Goal: Obtain resource: Obtain resource

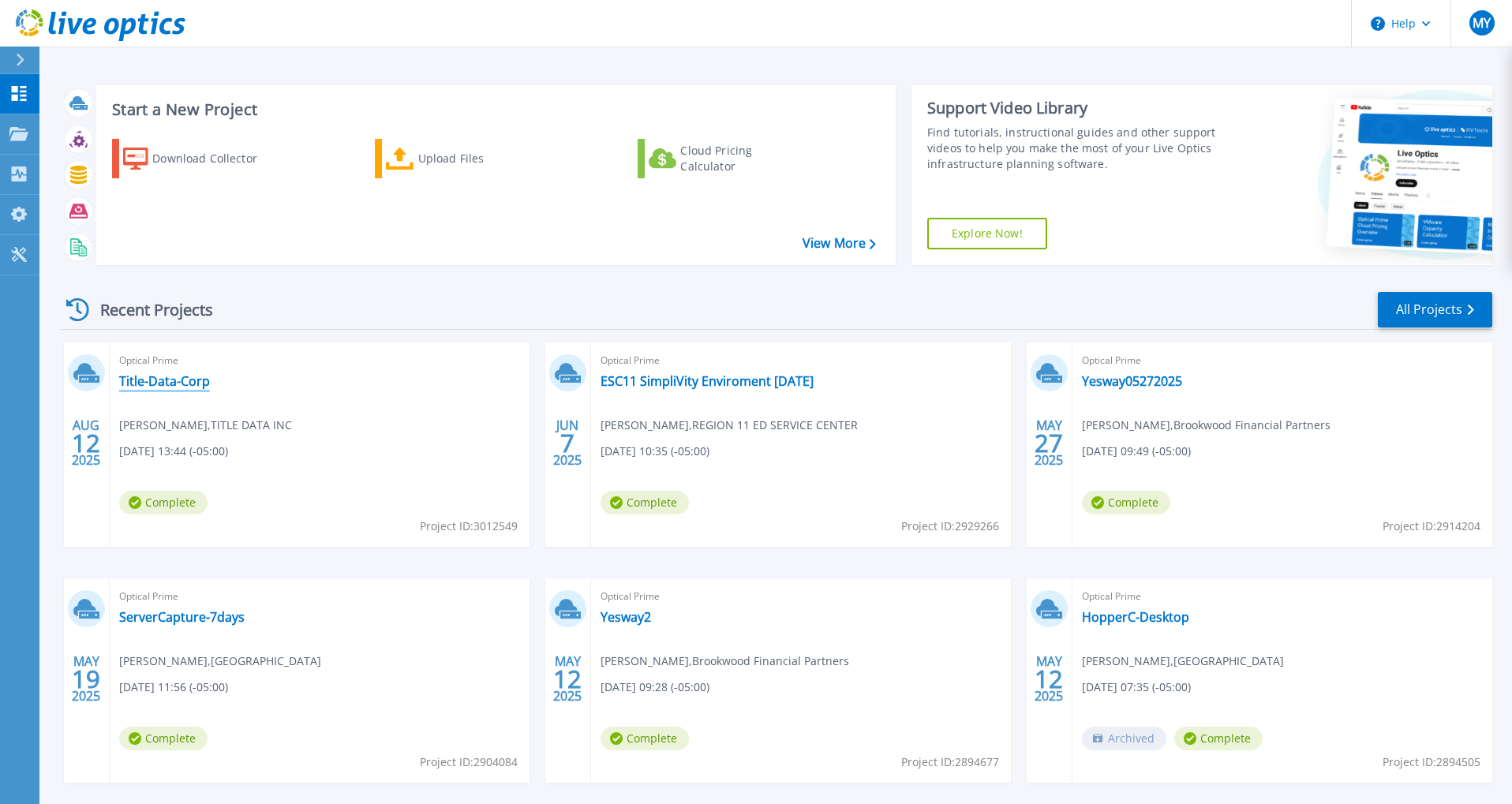
click at [169, 384] on link "Title-Data-Corp" at bounding box center [164, 381] width 90 height 16
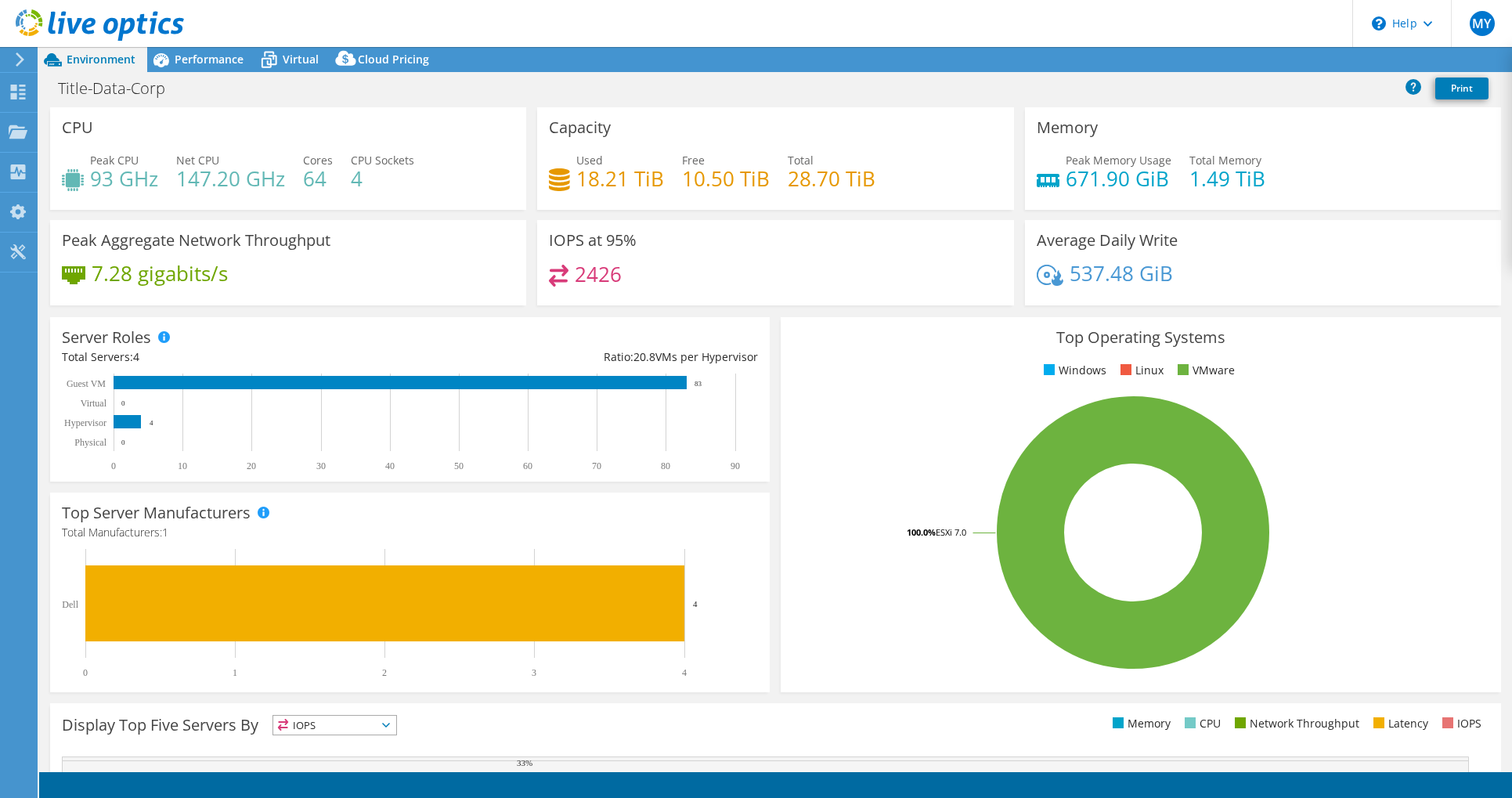
select select "USD"
click at [187, 63] on span "Performance" at bounding box center [209, 59] width 69 height 15
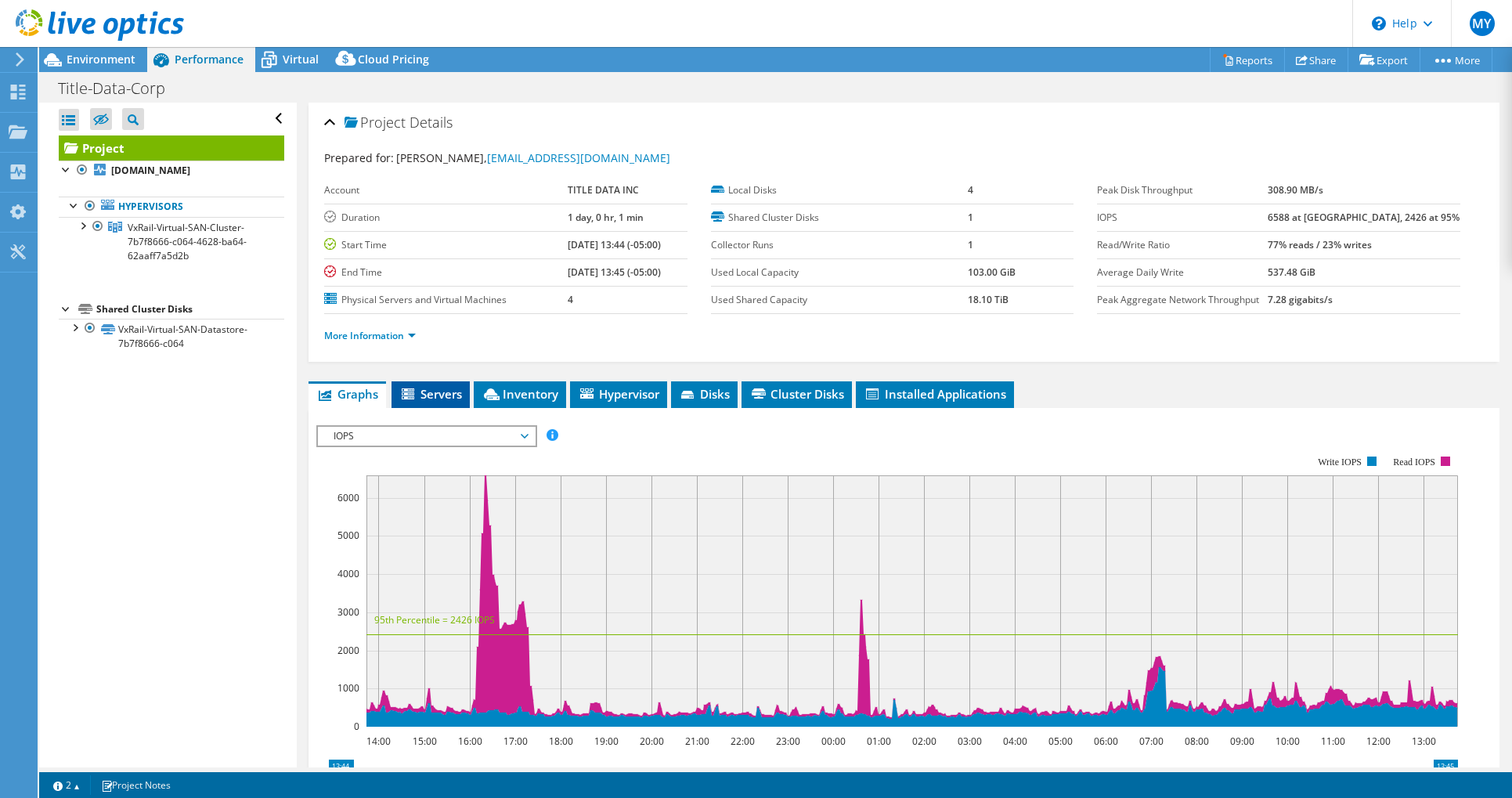
click at [444, 392] on span "Servers" at bounding box center [431, 394] width 63 height 16
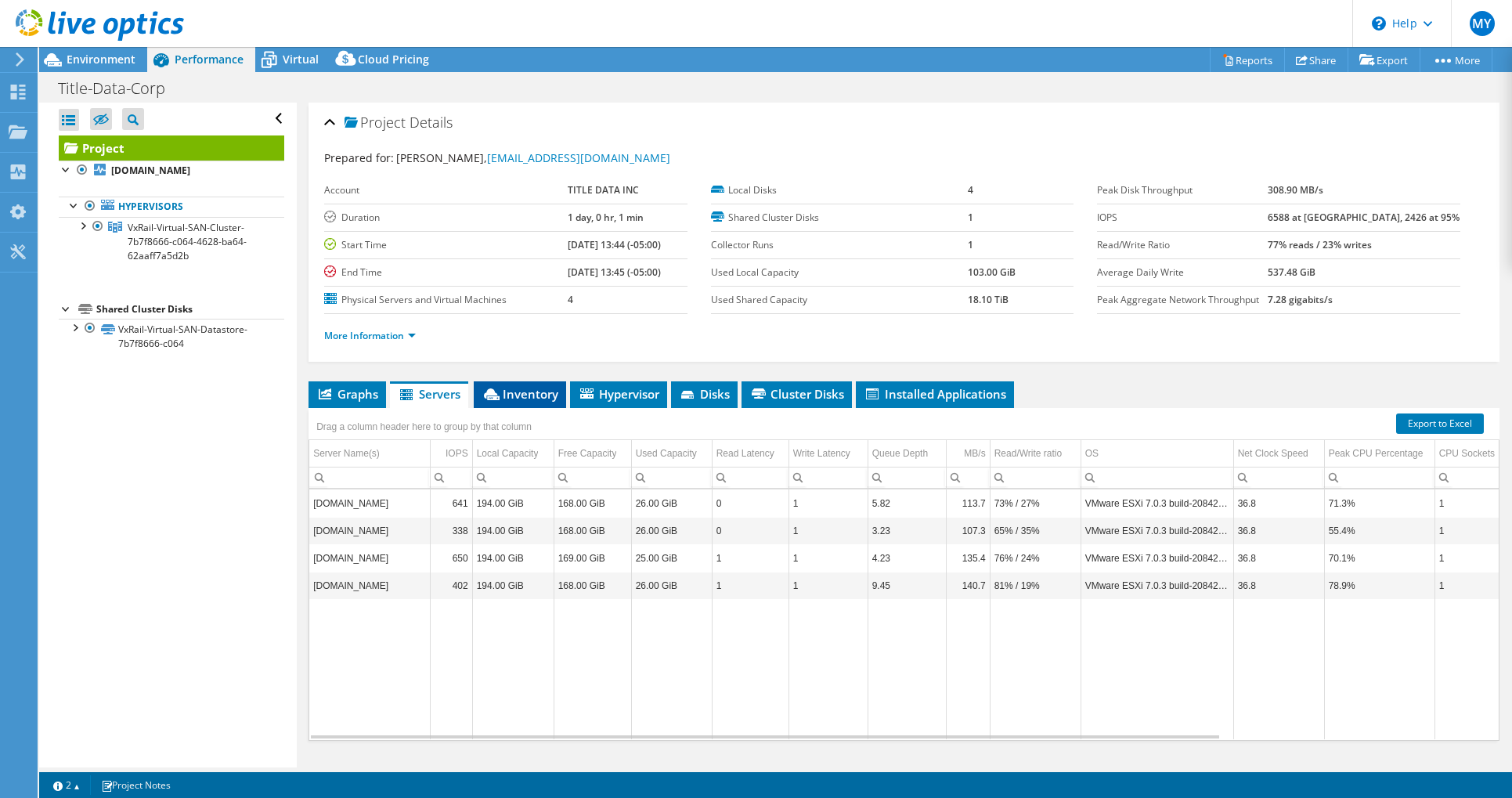
click at [539, 388] on span "Inventory" at bounding box center [520, 394] width 76 height 16
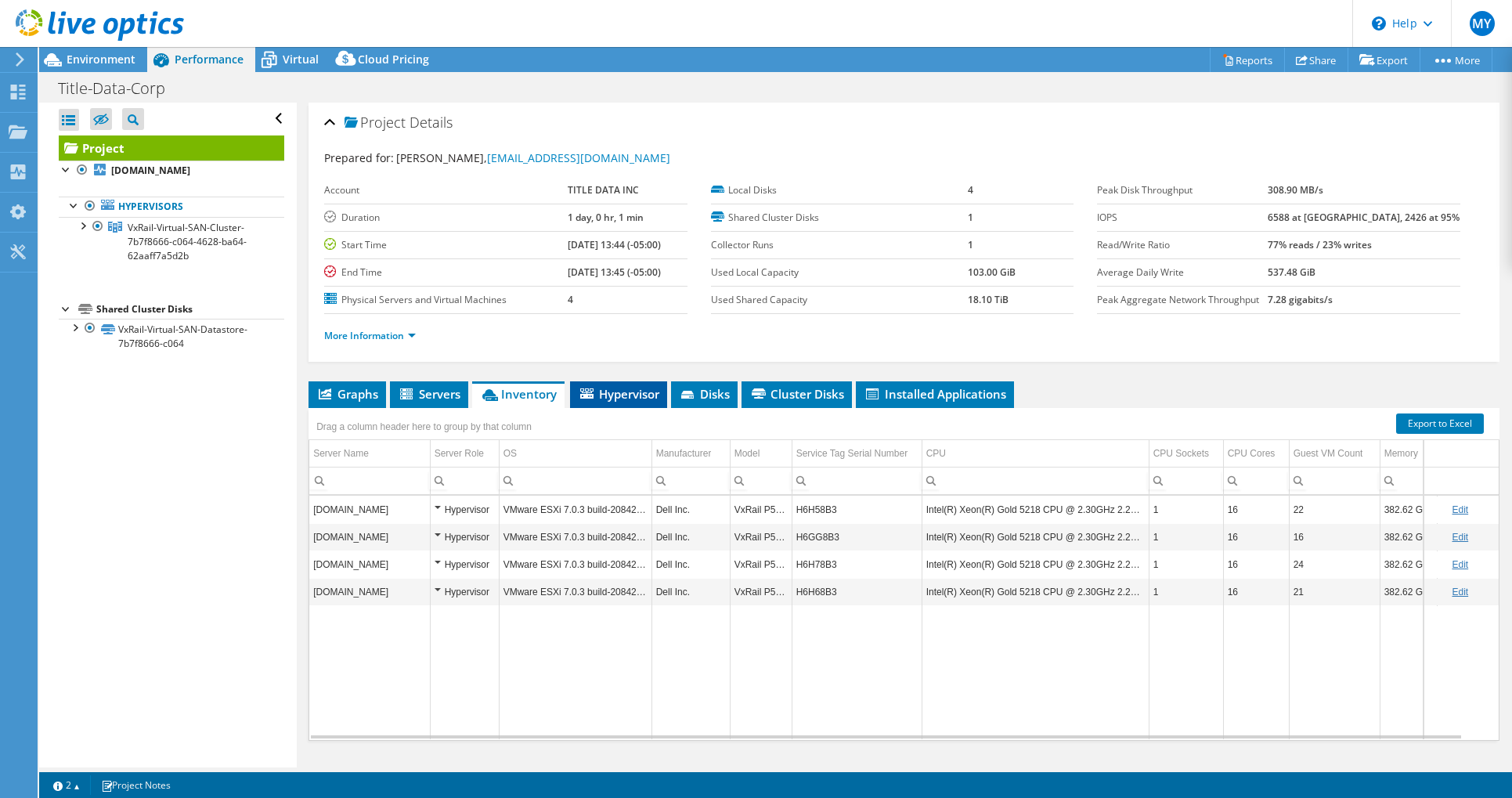
click at [623, 392] on span "Hypervisor" at bounding box center [618, 394] width 81 height 16
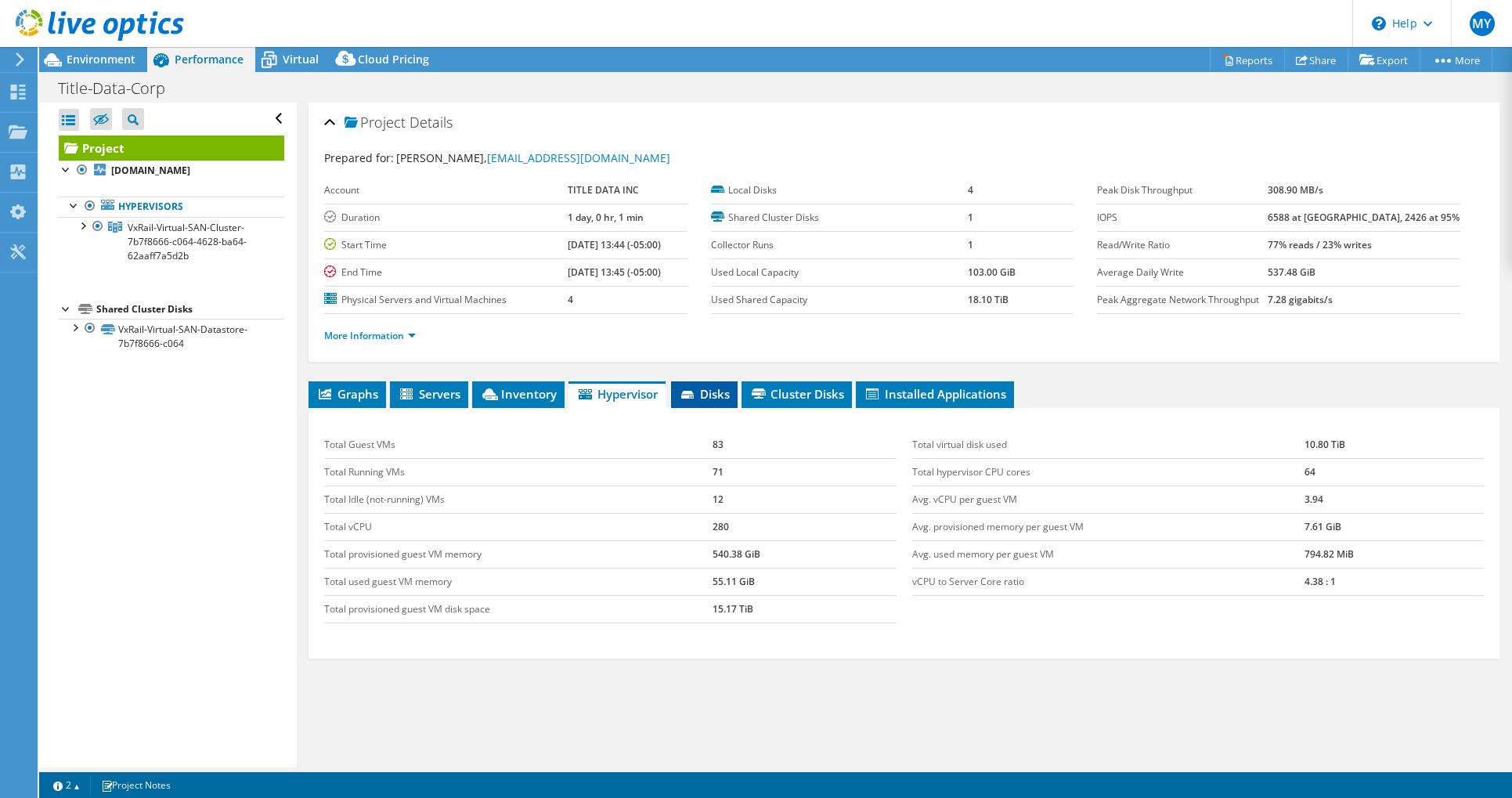
click at [713, 399] on span "Disks" at bounding box center [704, 394] width 51 height 16
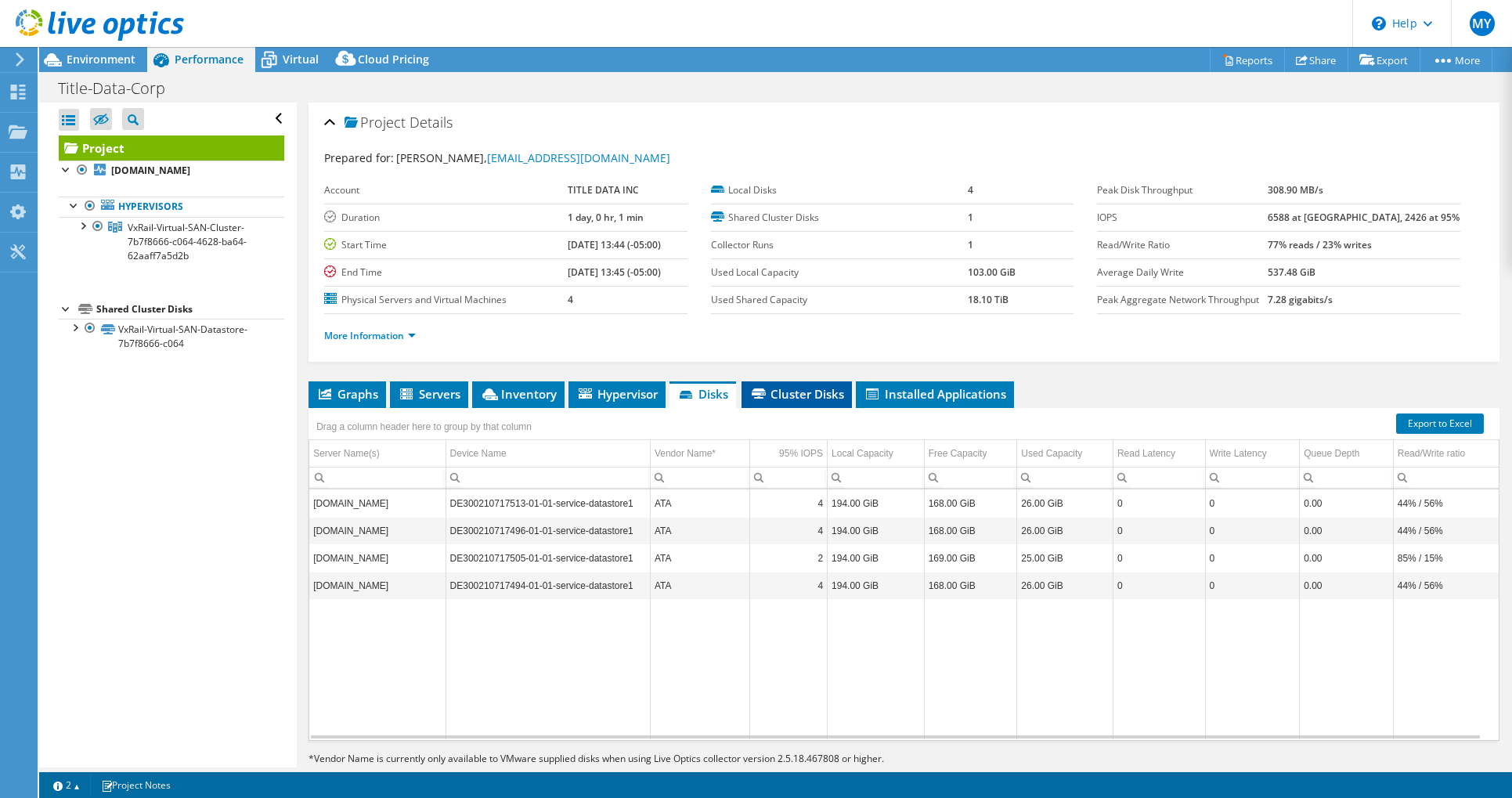
click at [814, 394] on span "Cluster Disks" at bounding box center [797, 394] width 94 height 16
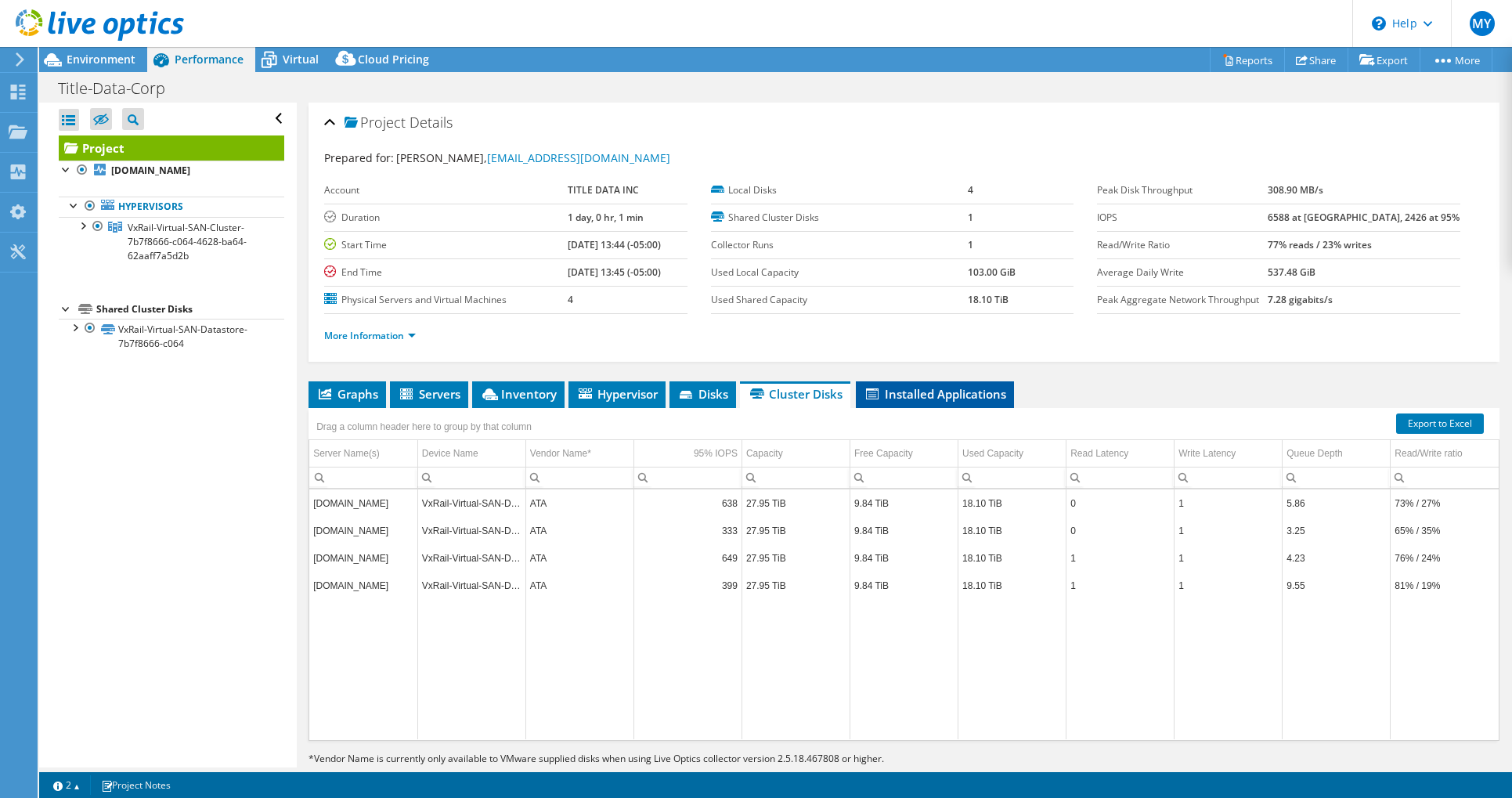
click at [928, 396] on span "Installed Applications" at bounding box center [935, 394] width 143 height 16
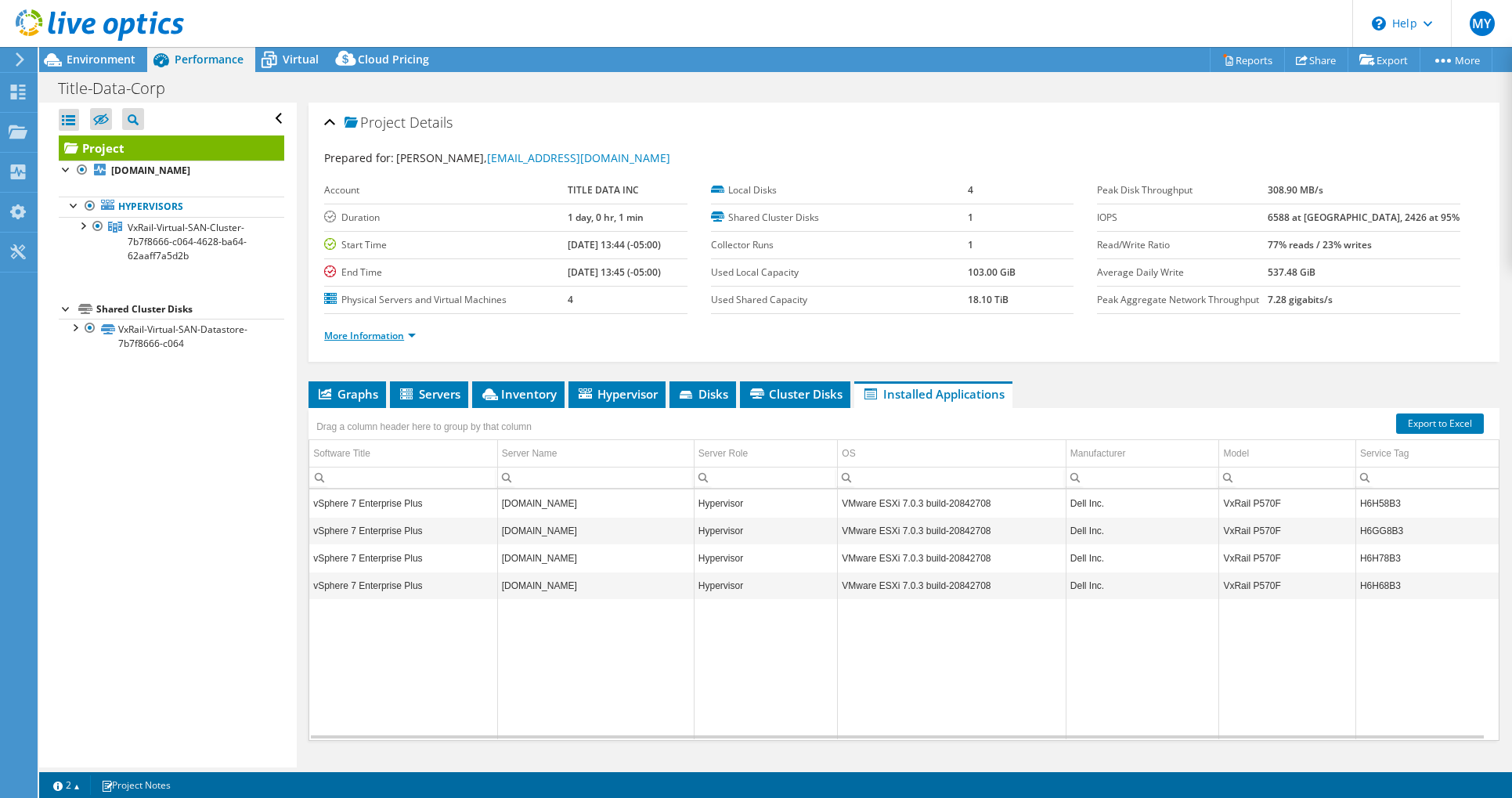
click at [415, 340] on link "More Information" at bounding box center [370, 336] width 91 height 13
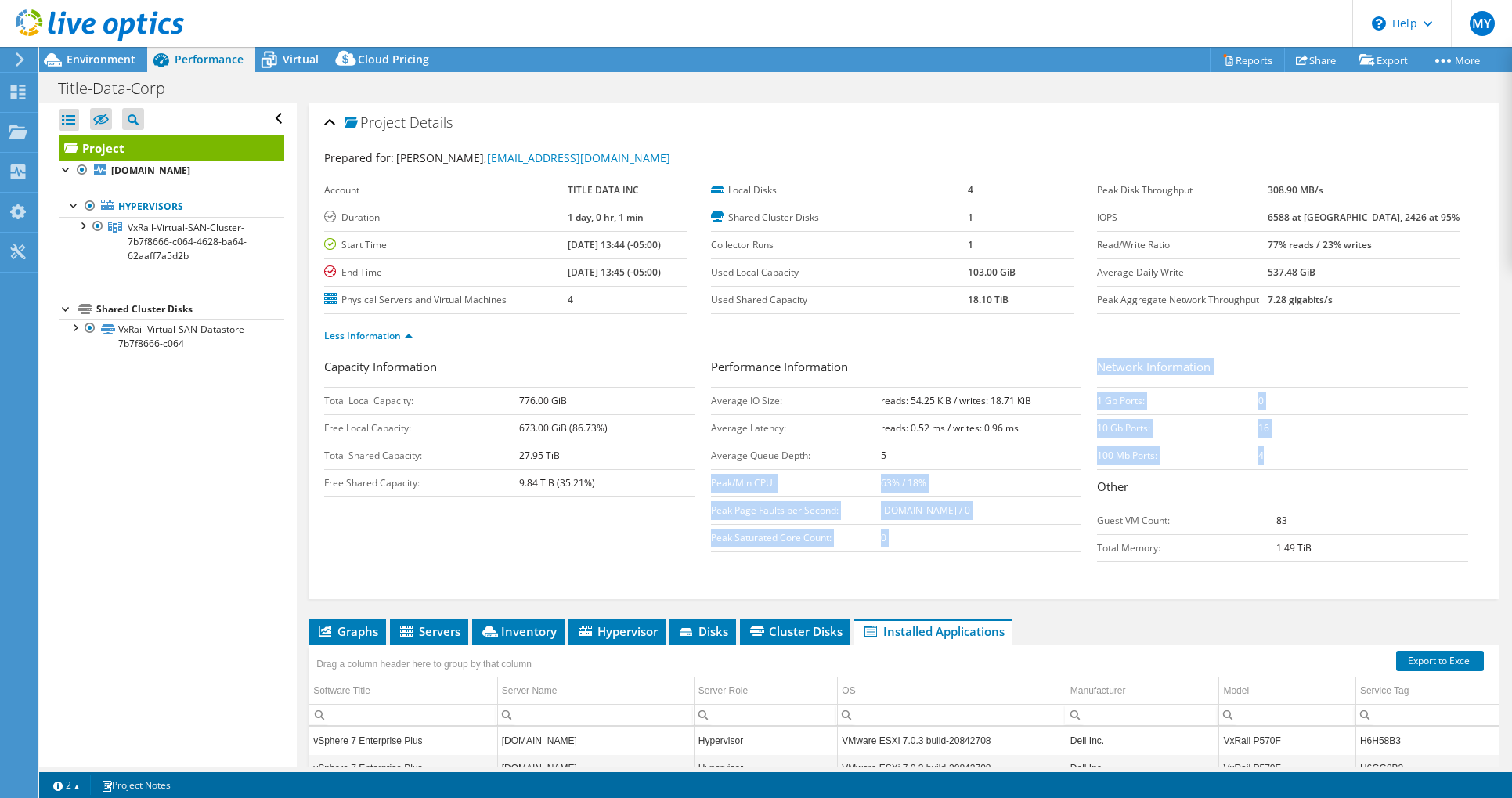
drag, startPoint x: 1253, startPoint y: 454, endPoint x: 1061, endPoint y: 458, distance: 192.0
click at [1061, 458] on div "Capacity Information Total Local Capacity: 776.00 GiB Free Local Capacity: 673.…" at bounding box center [904, 463] width 1160 height 212
click at [1169, 451] on td "100 Mb Ports:" at bounding box center [1177, 455] width 161 height 28
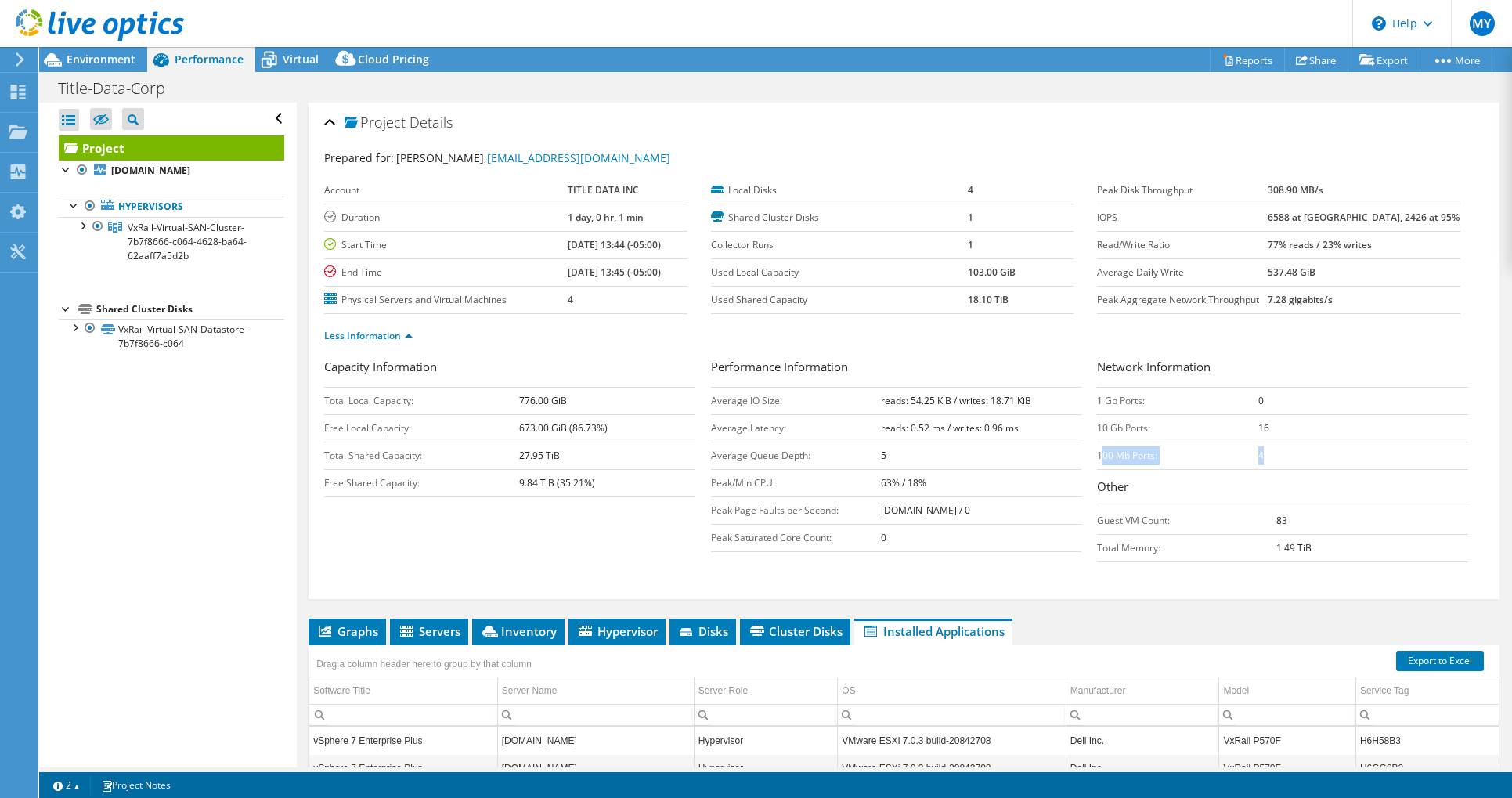
drag, startPoint x: 1254, startPoint y: 455, endPoint x: 1092, endPoint y: 461, distance: 162.1
click at [1097, 461] on tr "100 Mb Ports: 4" at bounding box center [1282, 455] width 371 height 28
click at [1116, 580] on div "Capacity Information Total Local Capacity: 776.00 GiB Free Local Capacity: 673.…" at bounding box center [904, 476] width 1160 height 237
drag, startPoint x: 1254, startPoint y: 451, endPoint x: 1090, endPoint y: 462, distance: 164.4
click at [1097, 462] on tr "100 Mb Ports: 4" at bounding box center [1282, 455] width 371 height 28
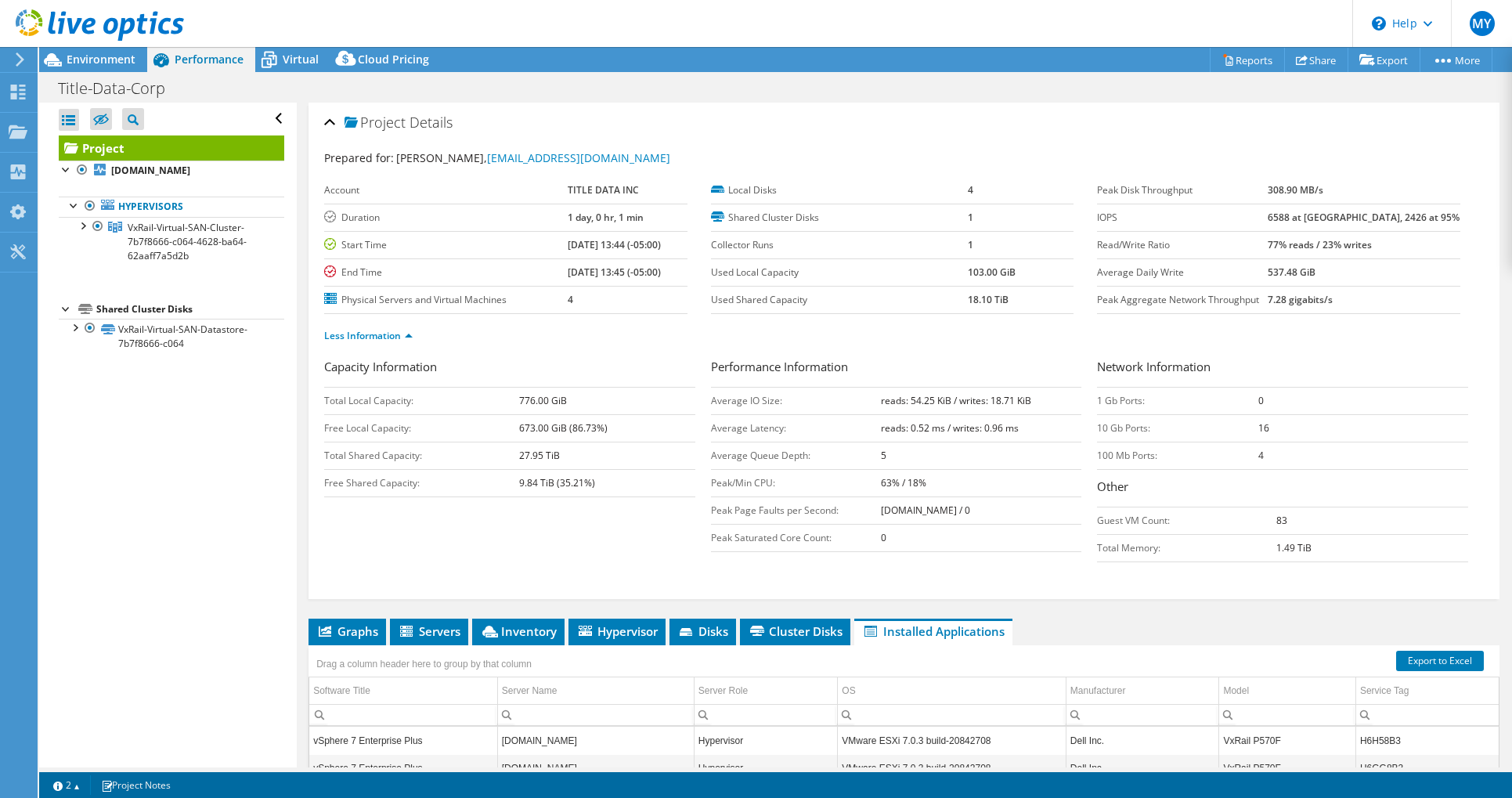
click at [1180, 581] on div "Capacity Information Total Local Capacity: 776.00 GiB Free Local Capacity: 673.…" at bounding box center [904, 476] width 1160 height 237
click at [285, 58] on span "Virtual" at bounding box center [301, 59] width 36 height 15
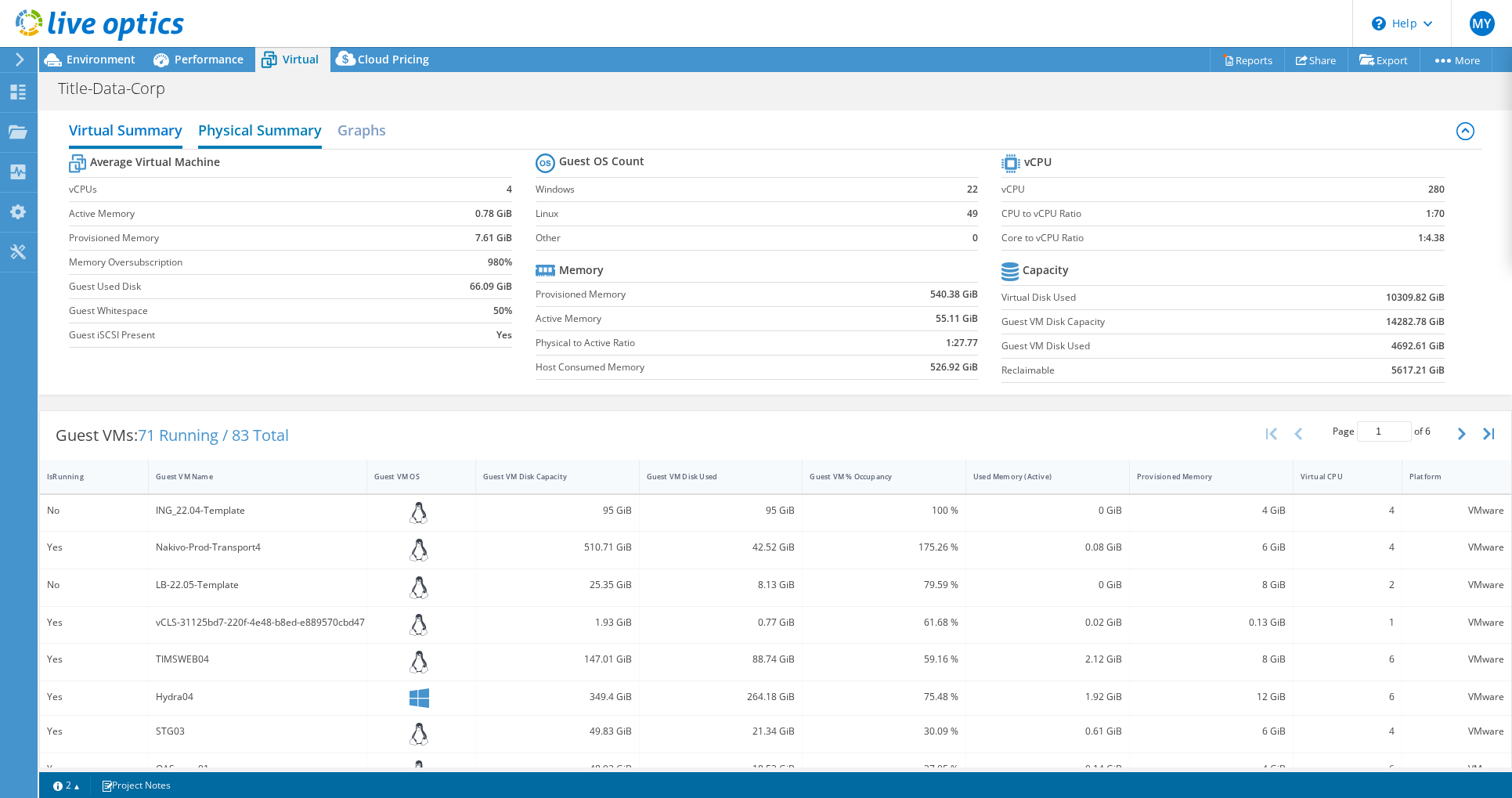
click at [242, 131] on h2 "Physical Summary" at bounding box center [260, 132] width 124 height 35
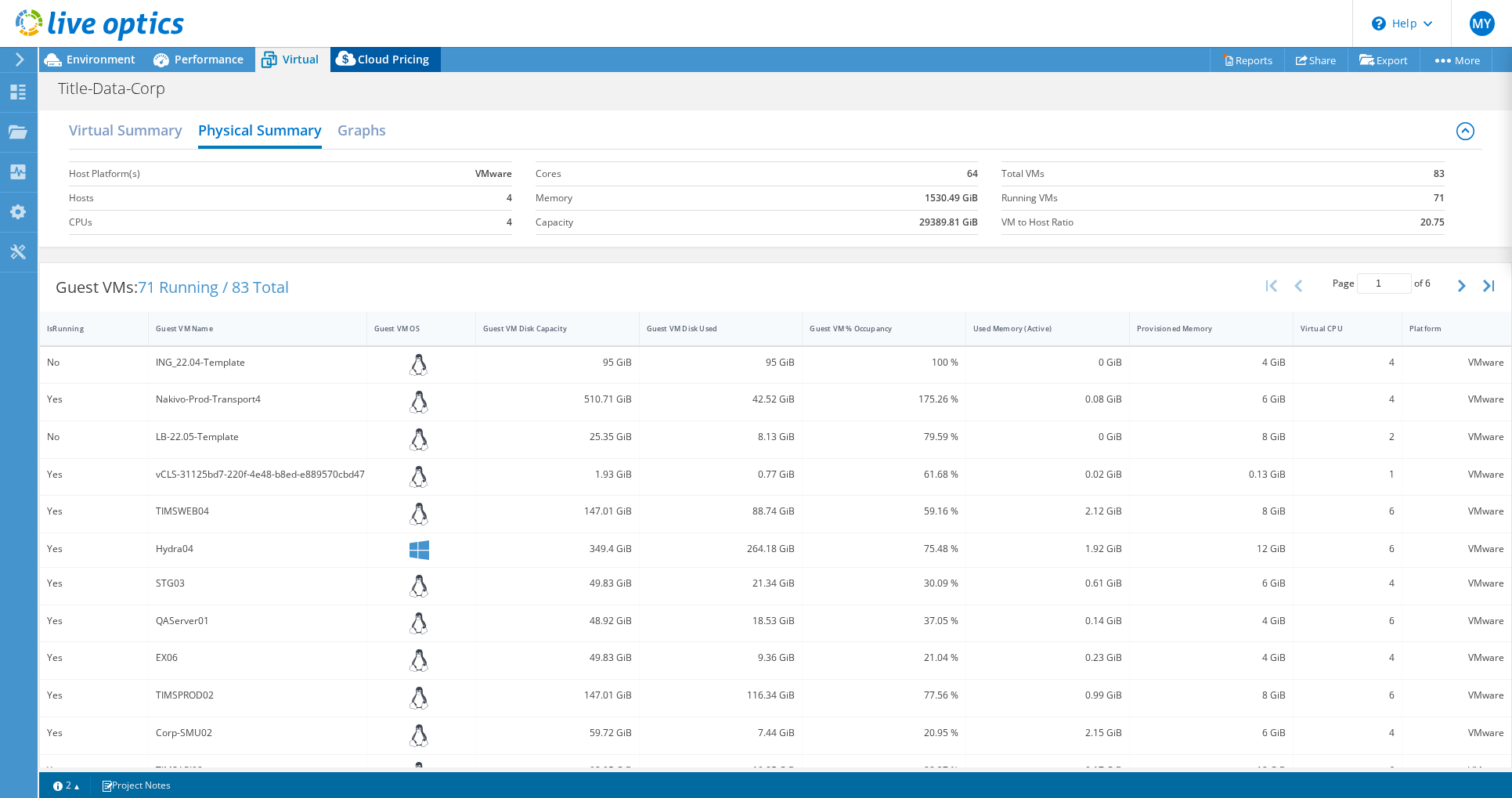
click at [386, 58] on span "Cloud Pricing" at bounding box center [393, 59] width 71 height 15
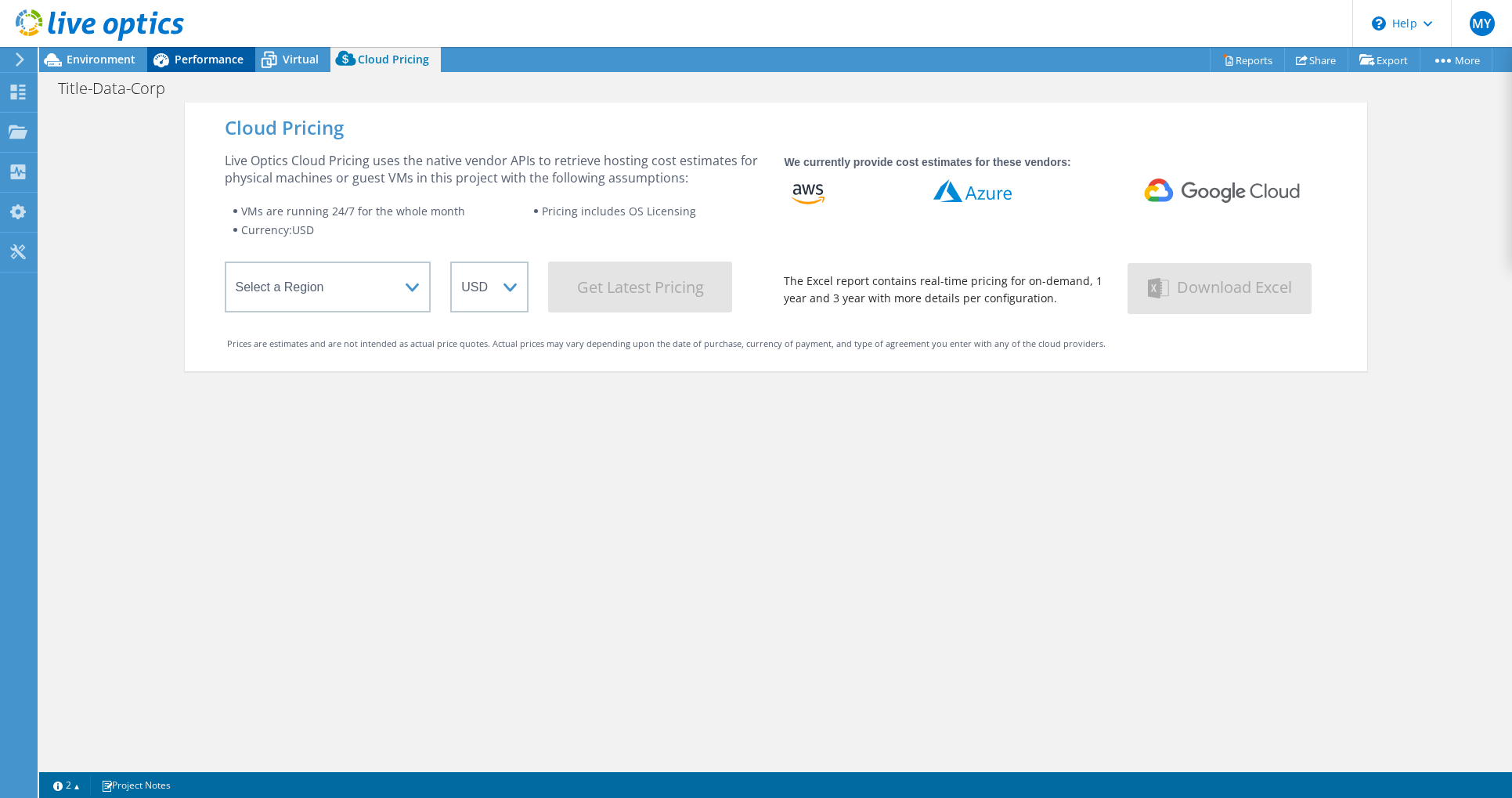
click at [211, 61] on span "Performance" at bounding box center [209, 59] width 69 height 15
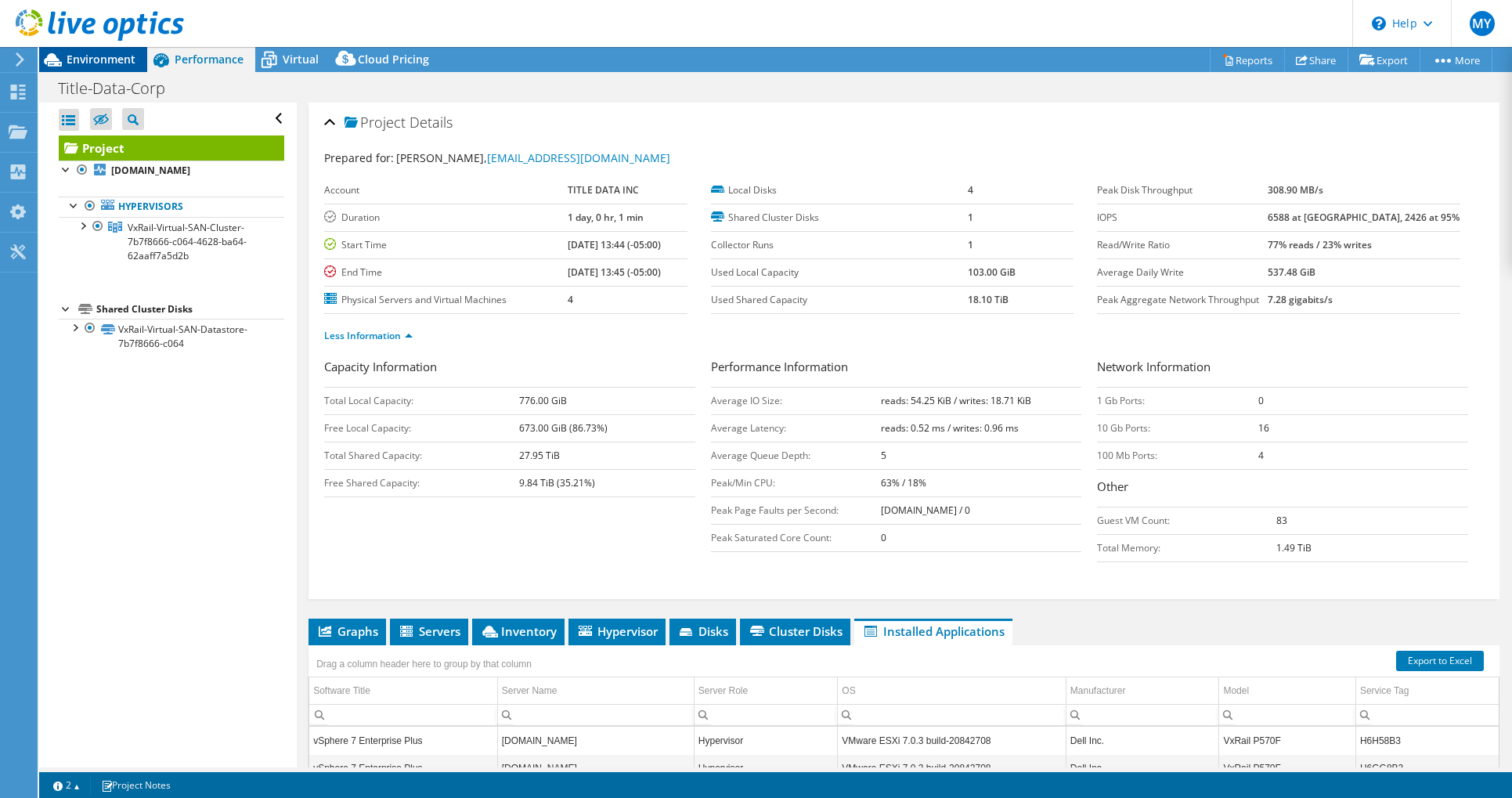
click at [81, 61] on span "Environment" at bounding box center [102, 59] width 69 height 15
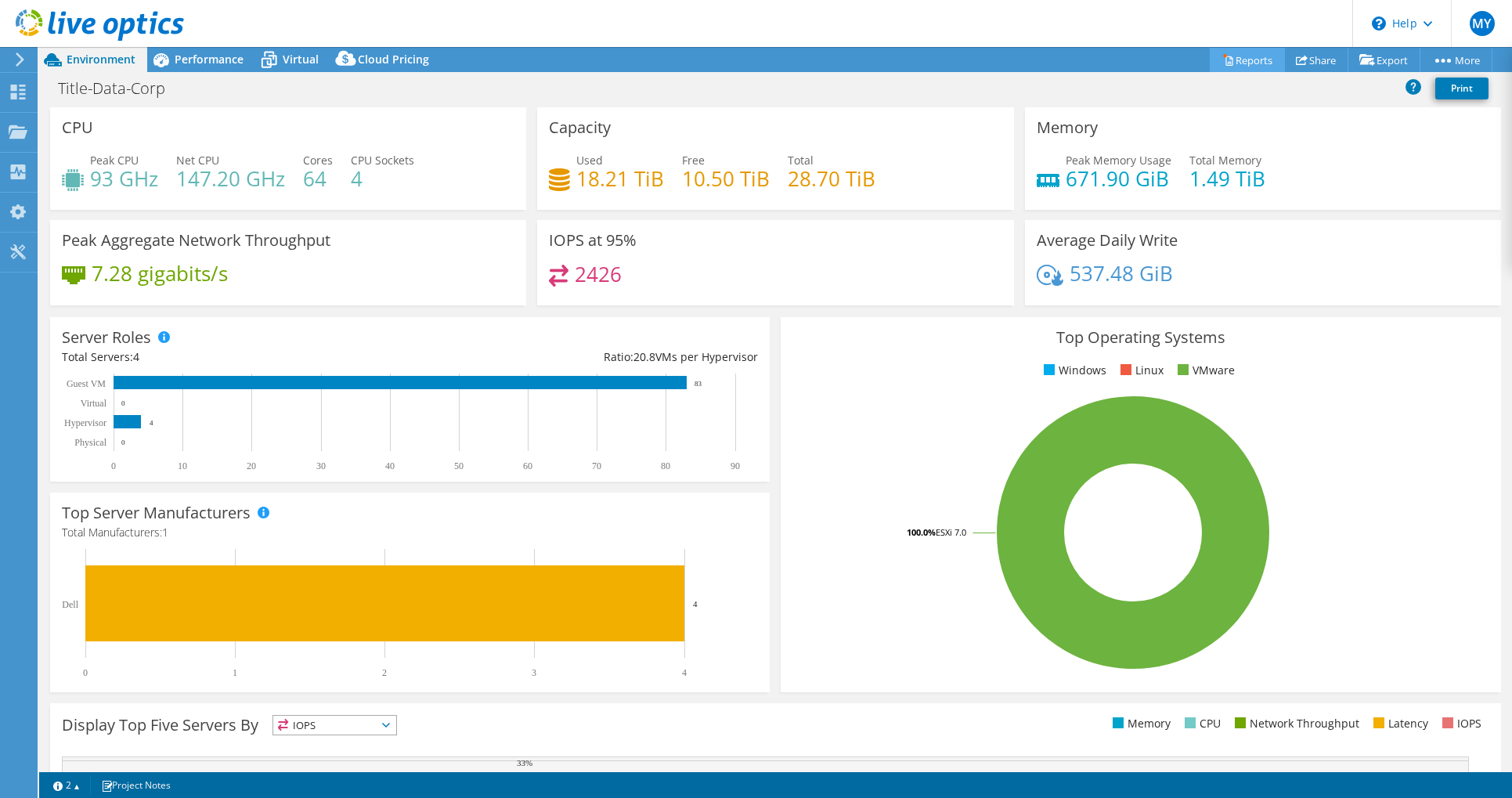
click at [1241, 59] on link "Reports" at bounding box center [1247, 60] width 75 height 24
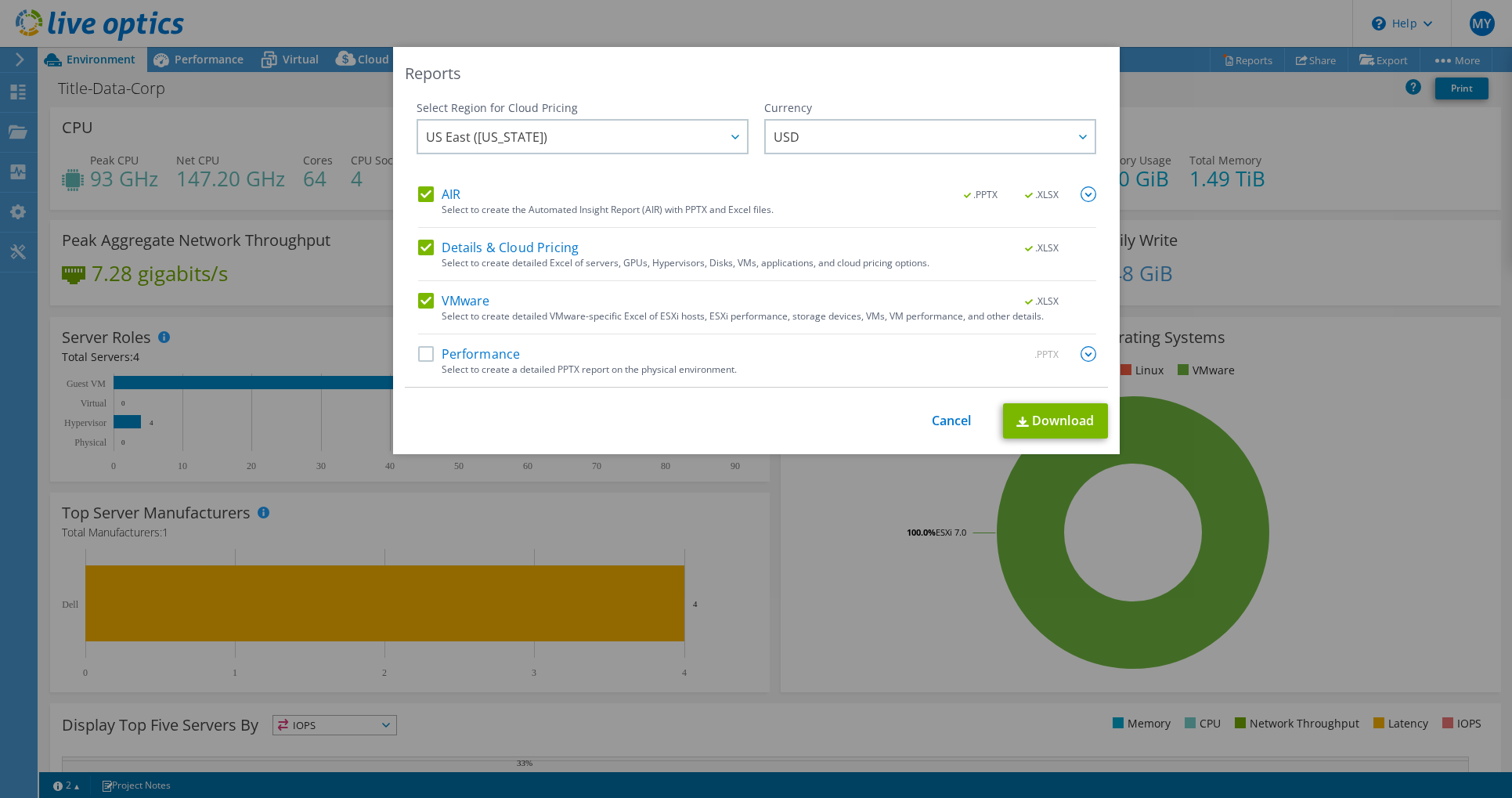
click at [421, 354] on label "Performance" at bounding box center [469, 354] width 102 height 16
click at [0, 0] on input "Performance" at bounding box center [0, 0] width 0 height 0
click at [1064, 417] on link "Download" at bounding box center [1055, 421] width 105 height 35
click at [773, 70] on div "Reports" at bounding box center [756, 74] width 703 height 22
click at [940, 418] on link "Cancel" at bounding box center [951, 421] width 40 height 15
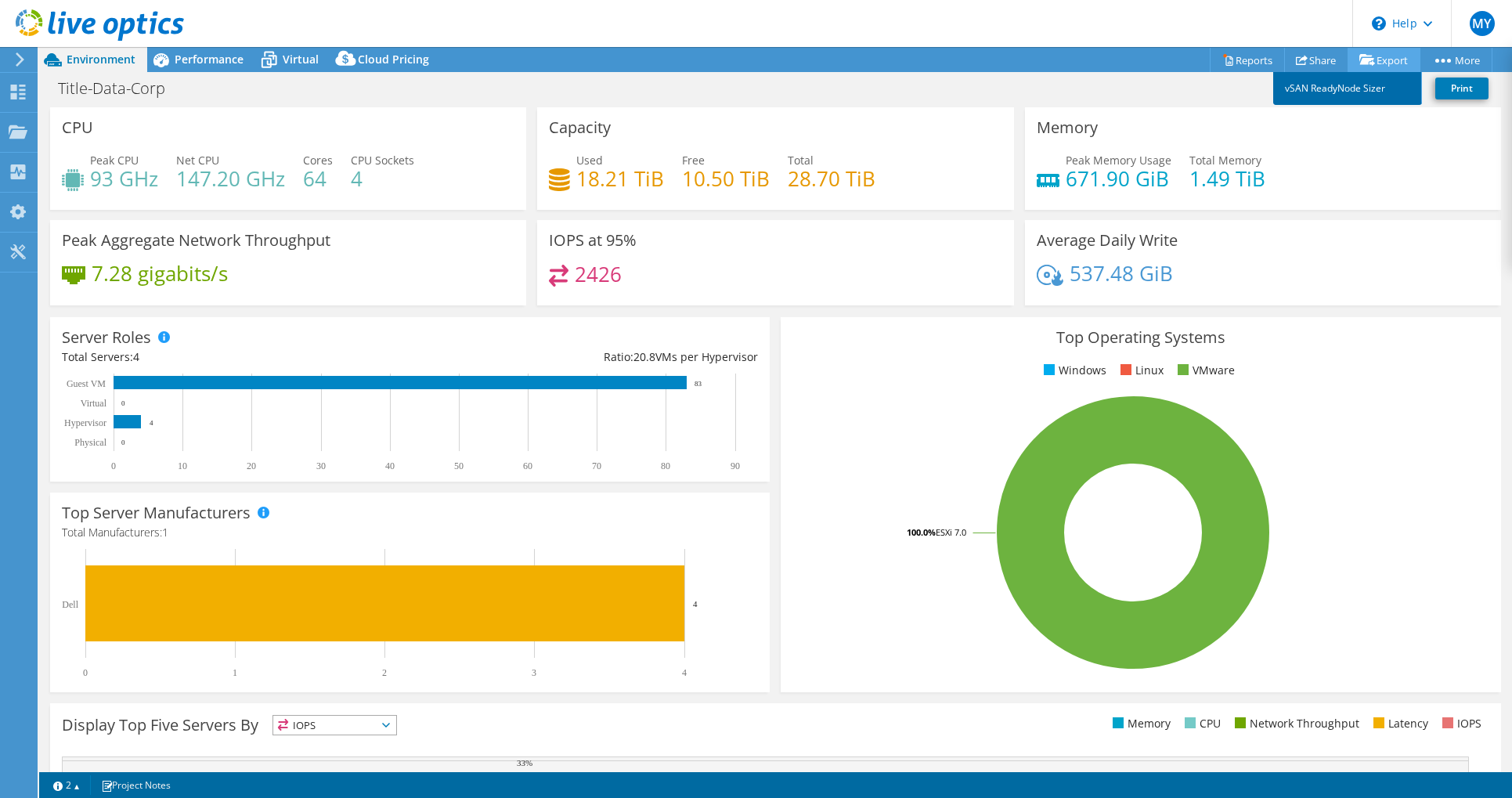
click at [1323, 87] on link "vSAN ReadyNode Sizer" at bounding box center [1347, 88] width 149 height 33
click at [1345, 84] on link "vSAN ReadyNode Sizer" at bounding box center [1347, 88] width 149 height 33
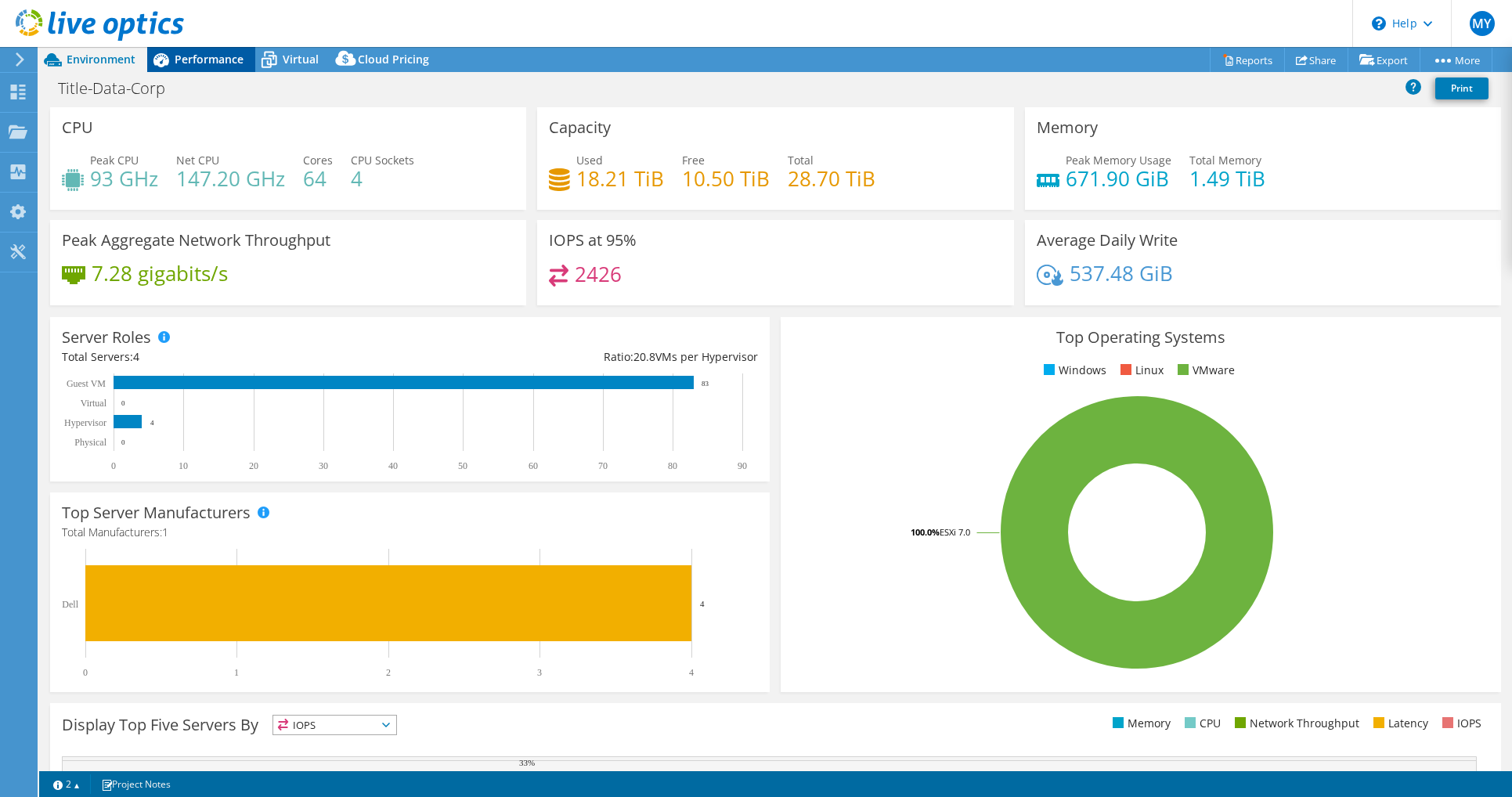
click at [196, 54] on span "Performance" at bounding box center [209, 59] width 69 height 15
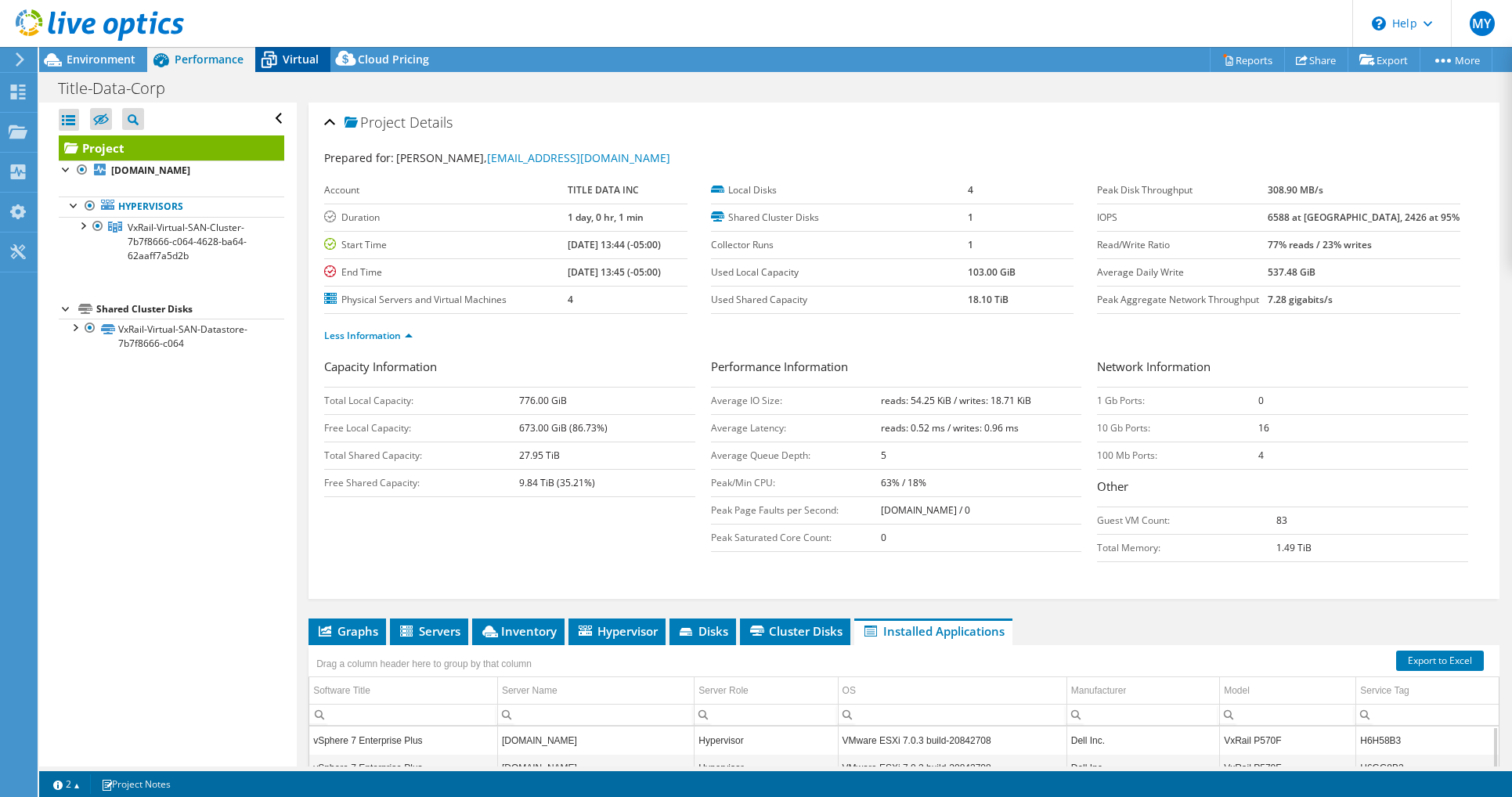
click at [298, 62] on span "Virtual" at bounding box center [301, 59] width 36 height 15
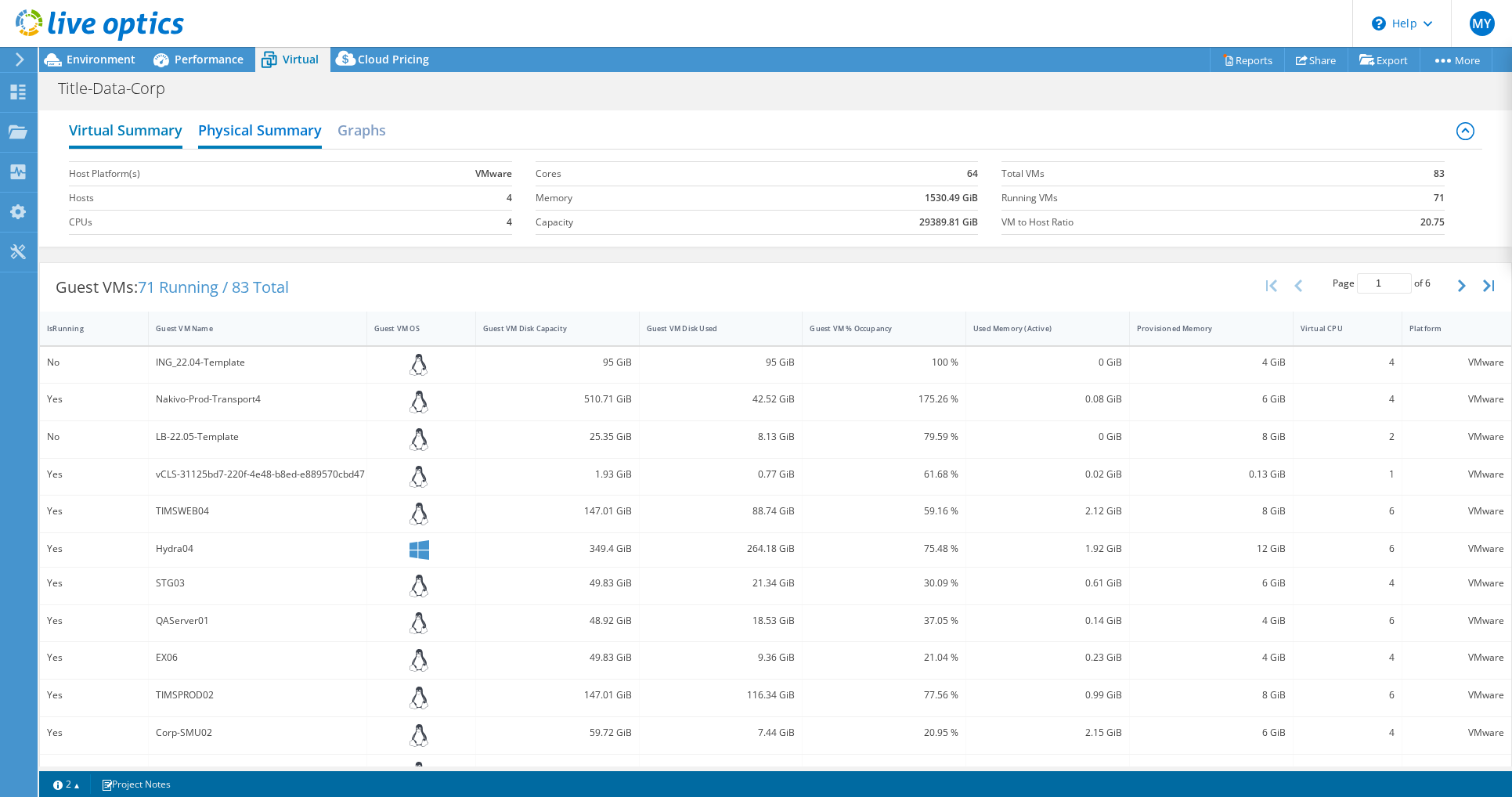
click at [129, 131] on h2 "Virtual Summary" at bounding box center [126, 132] width 113 height 35
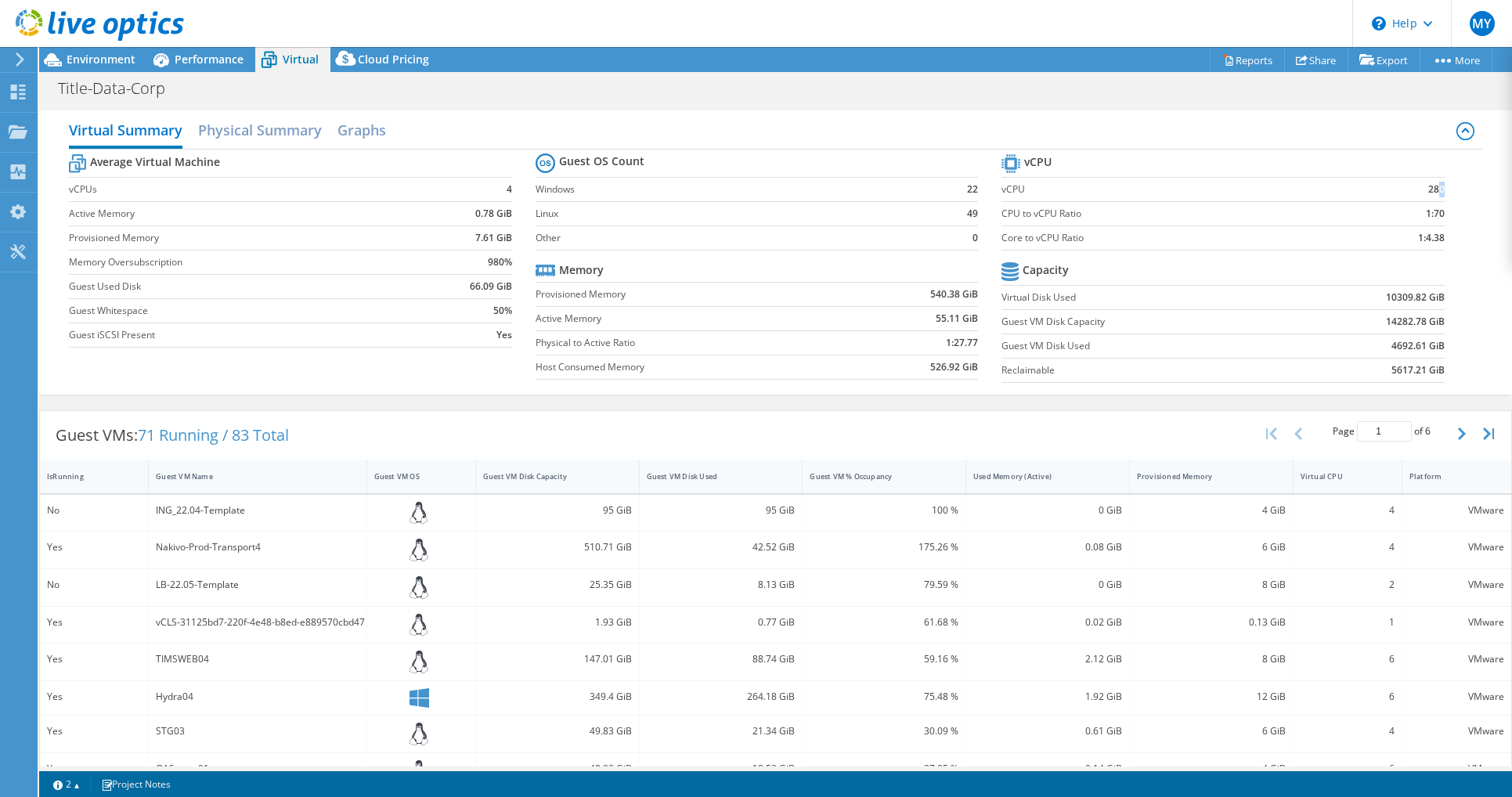
click at [1429, 191] on b "280" at bounding box center [1436, 190] width 17 height 16
drag, startPoint x: 1427, startPoint y: 191, endPoint x: 1447, endPoint y: 186, distance: 20.6
click at [1447, 186] on section "vCPU vCPU 280 CPU to vCPU Ratio 1:70 Core to vCPU Ratio 1:4.38 Capacity Virtual…" at bounding box center [1235, 270] width 467 height 240
